Goal: Information Seeking & Learning: Learn about a topic

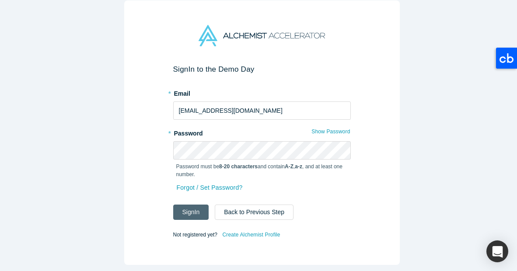
click at [185, 212] on button "Sign In" at bounding box center [191, 212] width 36 height 15
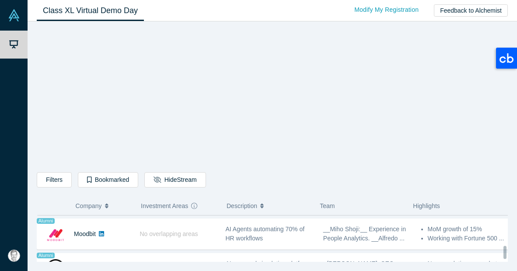
scroll to position [776, 0]
